Goal: Check status: Check status

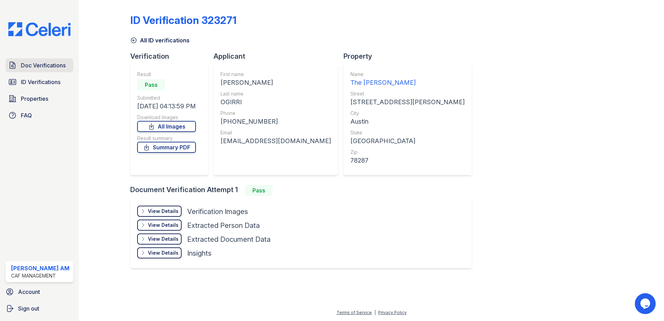
click at [36, 63] on span "Doc Verifications" at bounding box center [43, 65] width 45 height 8
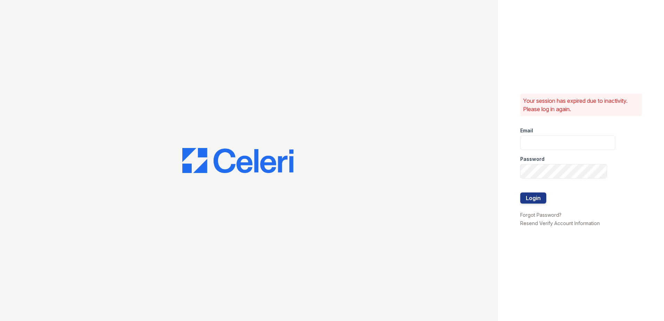
type input "[DOMAIN_NAME][EMAIL_ADDRESS][DOMAIN_NAME]"
click at [537, 199] on button "Login" at bounding box center [533, 197] width 26 height 11
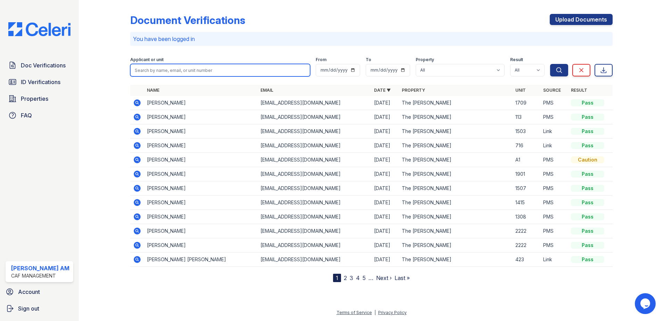
click at [184, 66] on input "search" at bounding box center [220, 70] width 180 height 13
paste input "Williams, Craytonia"
type input "Williams, Craytonia"
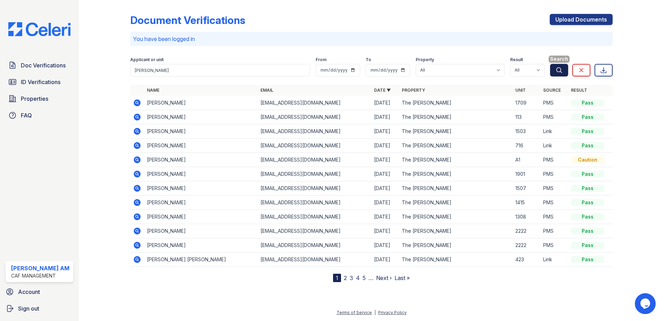
click at [558, 68] on icon "submit" at bounding box center [559, 69] width 5 height 5
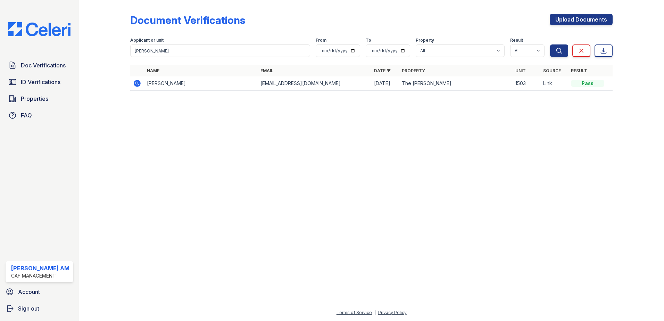
click at [139, 83] on icon at bounding box center [137, 83] width 7 height 7
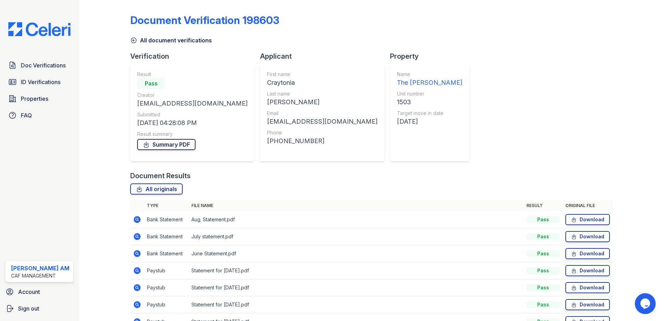
click at [171, 144] on link "Summary PDF" at bounding box center [166, 144] width 58 height 11
click at [38, 84] on span "ID Verifications" at bounding box center [41, 82] width 40 height 8
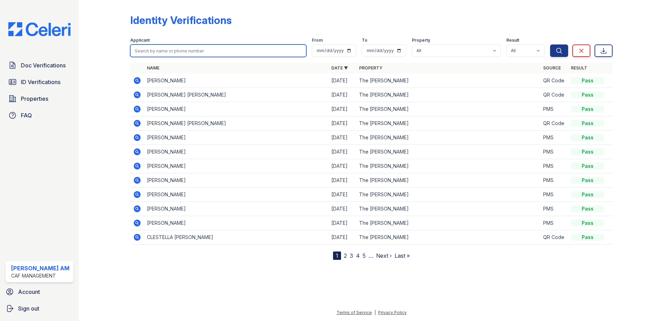
click at [169, 52] on input "search" at bounding box center [218, 50] width 176 height 13
paste input "Williams, Craytonia"
type input "Williams, Craytonia"
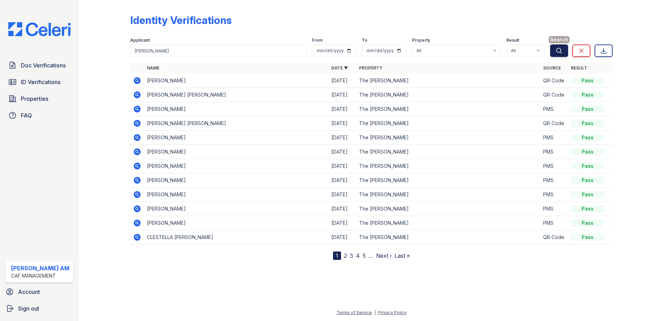
click at [557, 52] on icon "submit" at bounding box center [559, 50] width 7 height 7
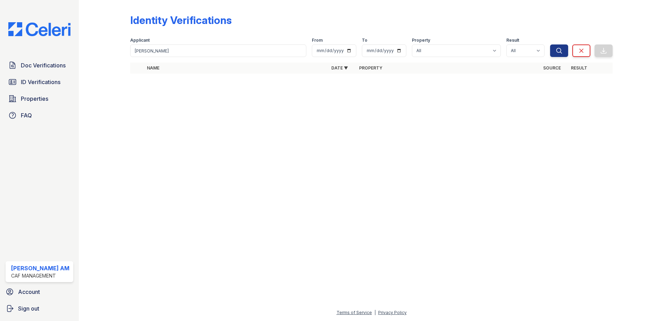
click at [290, 163] on div at bounding box center [371, 200] width 563 height 217
click at [221, 99] on div at bounding box center [371, 200] width 563 height 217
drag, startPoint x: 156, startPoint y: 51, endPoint x: 91, endPoint y: 52, distance: 65.3
click at [98, 51] on div "Identity Verifications Filter Applicant Williams, Craytonia From To Property Al…" at bounding box center [371, 46] width 563 height 92
type input "craytonia"
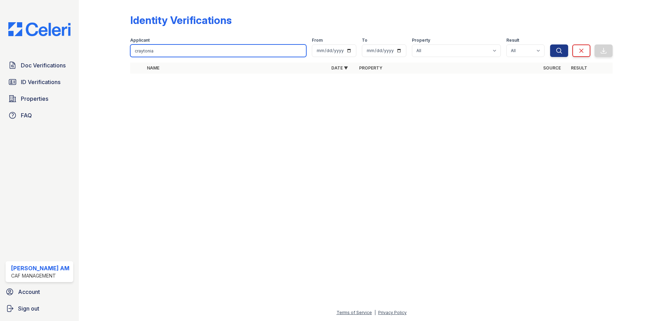
click at [550, 44] on button "Search" at bounding box center [559, 50] width 18 height 13
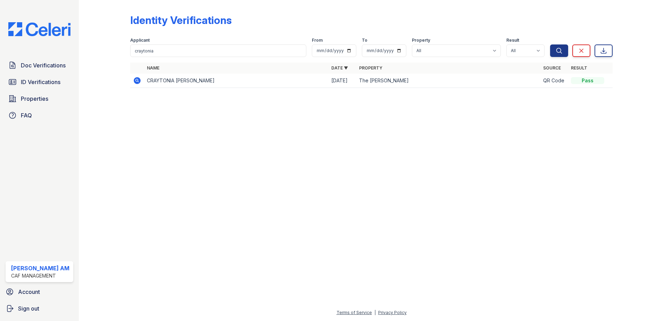
click at [135, 79] on icon at bounding box center [137, 80] width 7 height 7
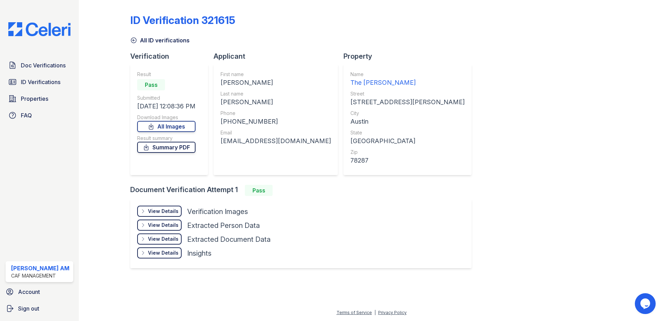
click at [177, 148] on link "Summary PDF" at bounding box center [166, 147] width 58 height 11
click at [162, 225] on div "View Details" at bounding box center [163, 225] width 31 height 7
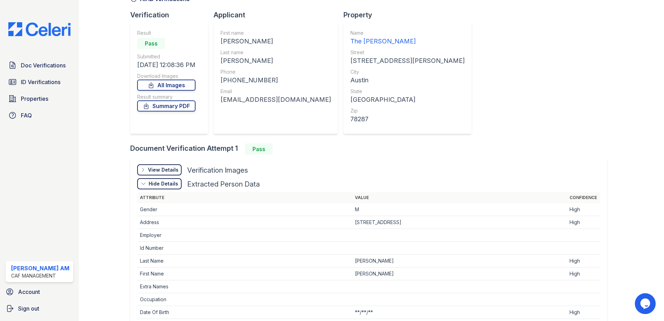
scroll to position [104, 0]
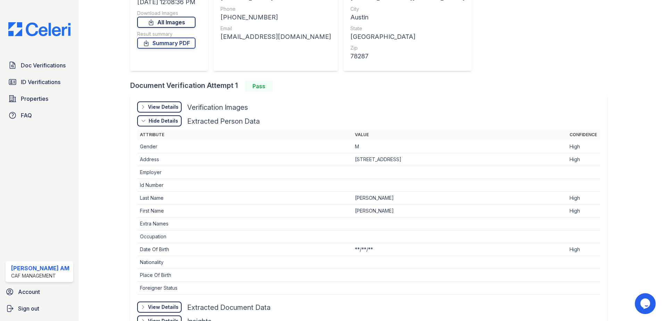
click at [171, 24] on link "All Images" at bounding box center [166, 22] width 58 height 11
click at [484, 82] on div "Document Verification Attempt 1 Pass" at bounding box center [371, 86] width 483 height 11
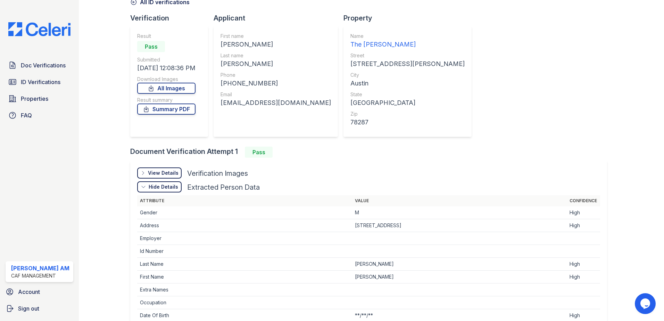
scroll to position [0, 0]
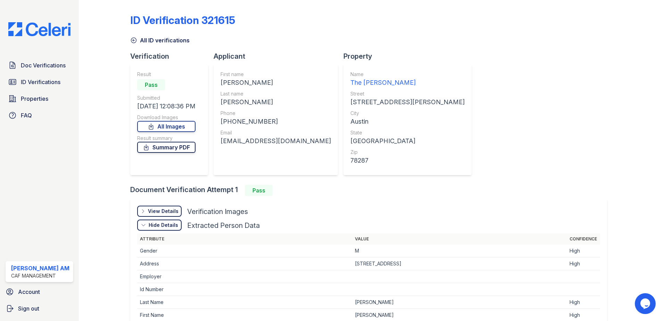
click at [175, 147] on link "Summary PDF" at bounding box center [166, 147] width 58 height 11
click at [193, 148] on link "Summary PDF" at bounding box center [166, 147] width 58 height 11
